Goal: Check status: Check status

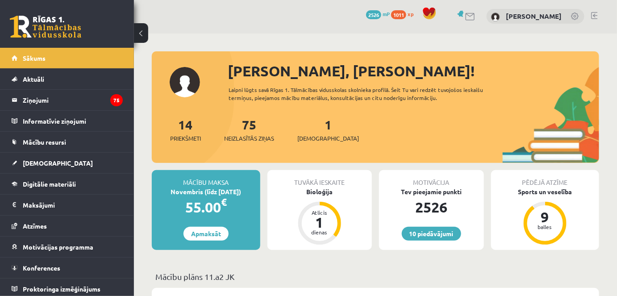
scroll to position [1, 0]
click at [45, 167] on link "[DEMOGRAPHIC_DATA]" at bounding box center [67, 163] width 111 height 21
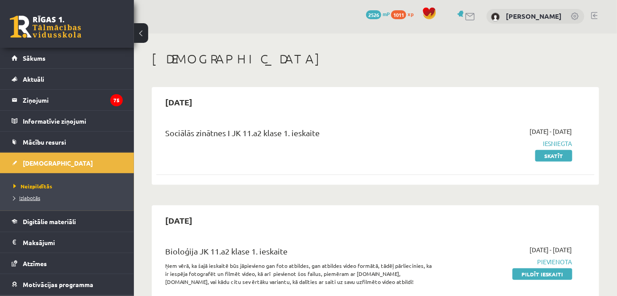
click at [33, 197] on span "Izlabotās" at bounding box center [26, 197] width 27 height 7
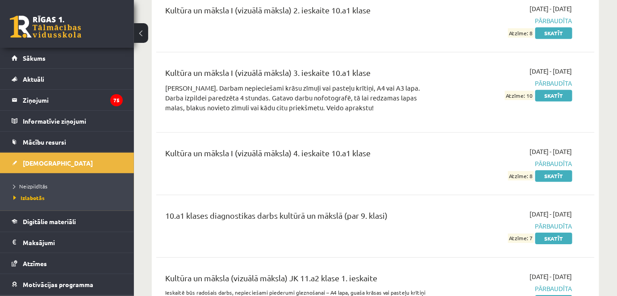
scroll to position [3064, 0]
click at [77, 66] on link "Sākums" at bounding box center [67, 58] width 111 height 21
